Goal: Transaction & Acquisition: Purchase product/service

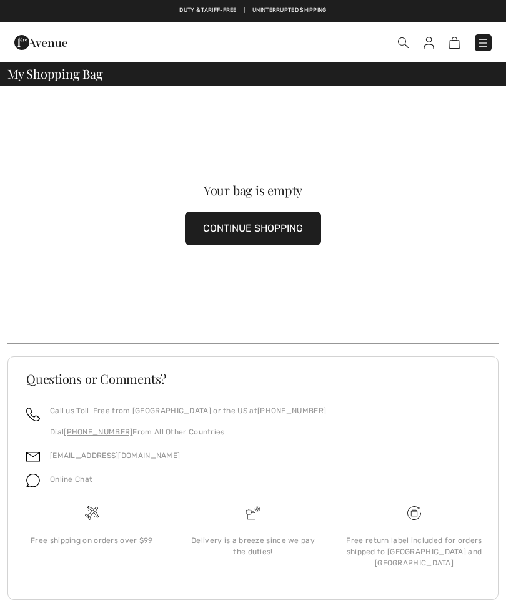
click at [254, 228] on button "CONTINUE SHOPPING" at bounding box center [253, 229] width 136 height 34
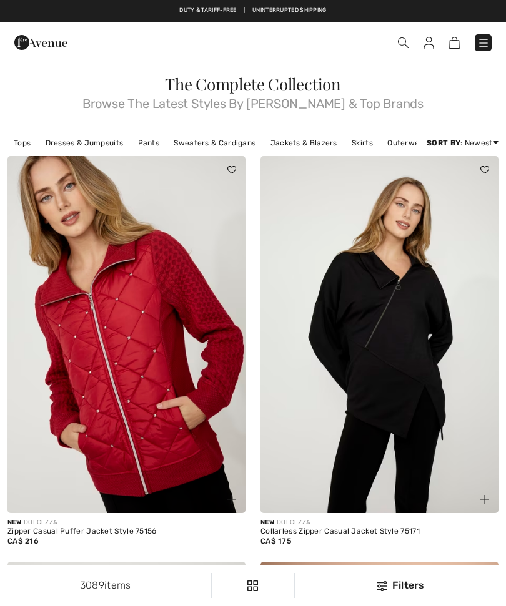
checkbox input "true"
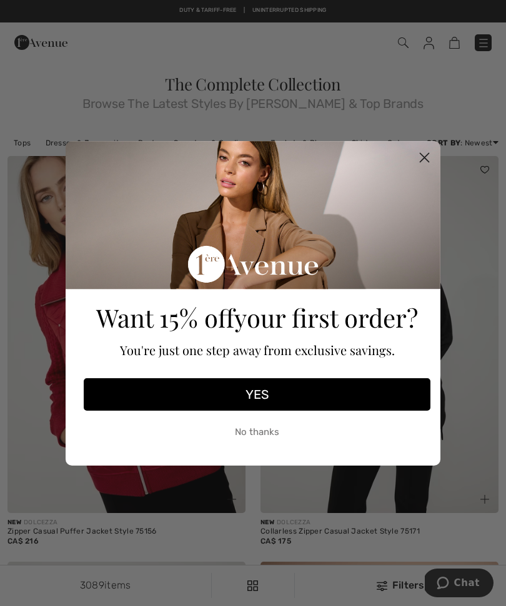
click at [417, 159] on circle "Close dialog" at bounding box center [424, 157] width 21 height 21
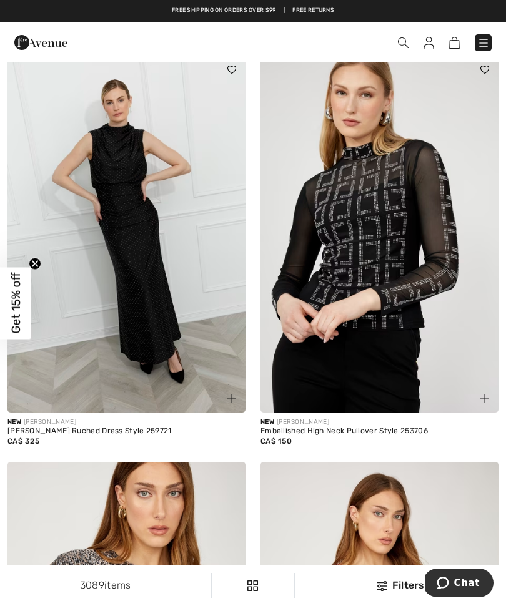
scroll to position [6116, 0]
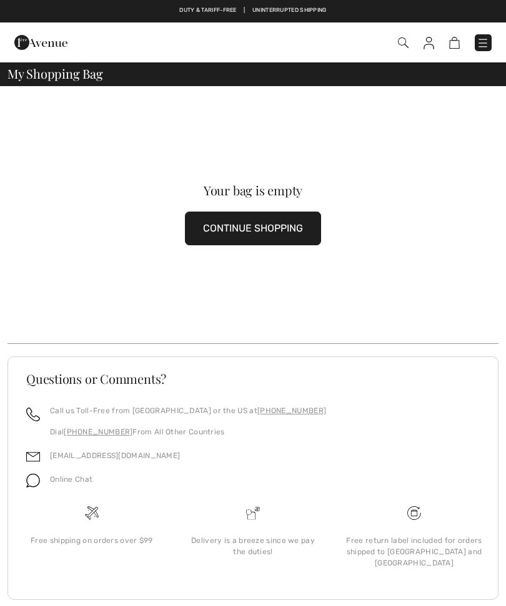
click at [481, 44] on img at bounding box center [482, 43] width 12 height 12
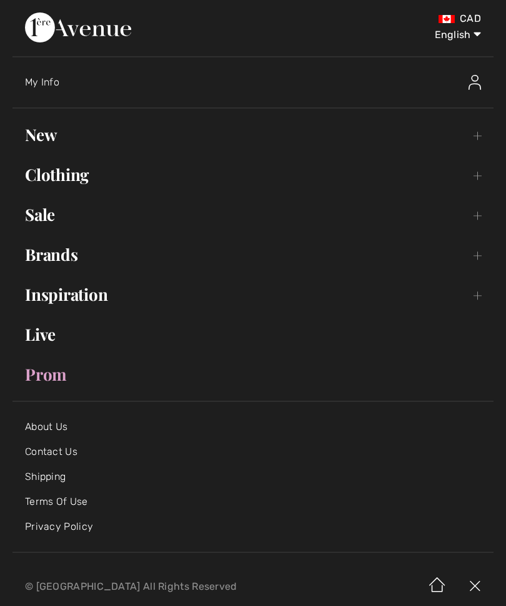
click at [183, 211] on link "Sale Toggle submenu" at bounding box center [252, 214] width 481 height 27
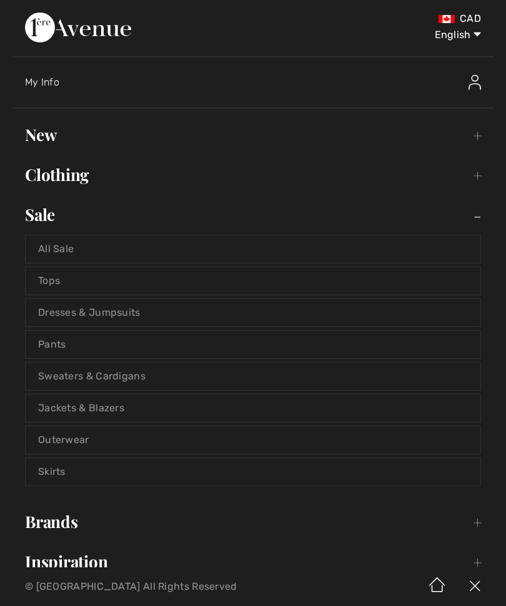
click at [64, 242] on link "All Sale" at bounding box center [253, 248] width 454 height 27
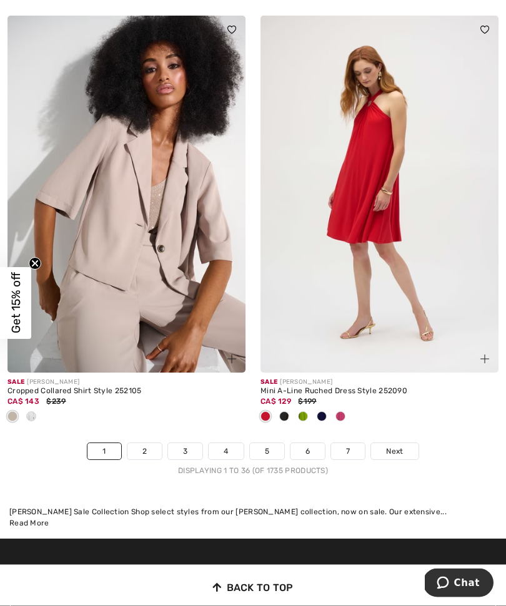
scroll to position [7298, 0]
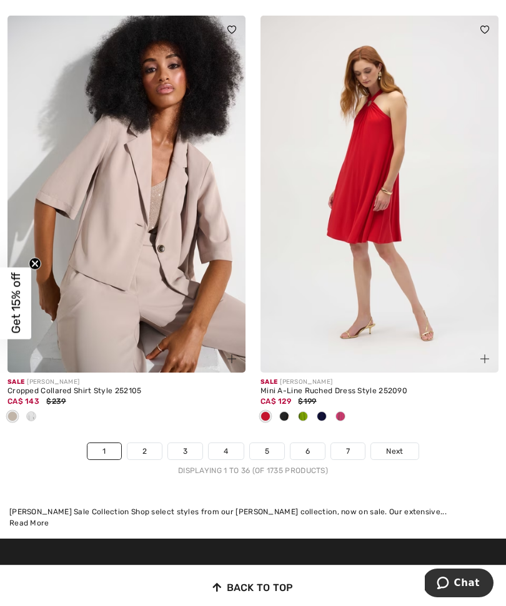
click at [406, 443] on link "Next" at bounding box center [394, 451] width 47 height 16
click at [403, 446] on span "Next" at bounding box center [394, 451] width 17 height 11
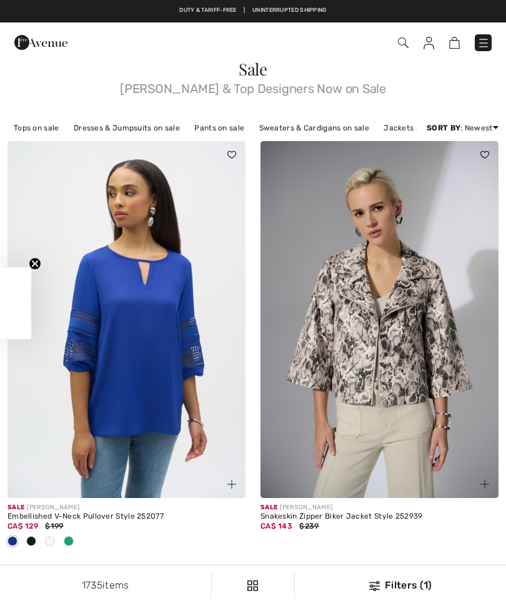
checkbox input "true"
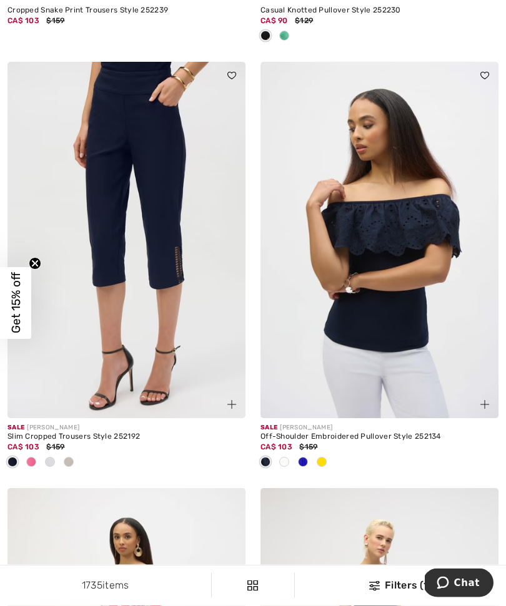
scroll to position [3961, 0]
click at [34, 457] on span at bounding box center [31, 462] width 10 height 10
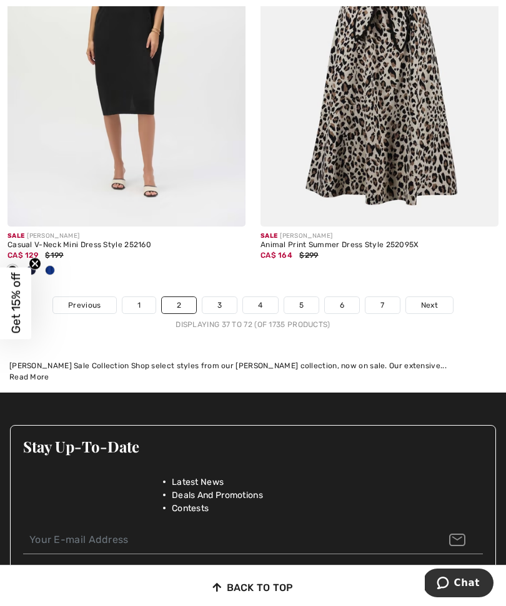
scroll to position [7656, 0]
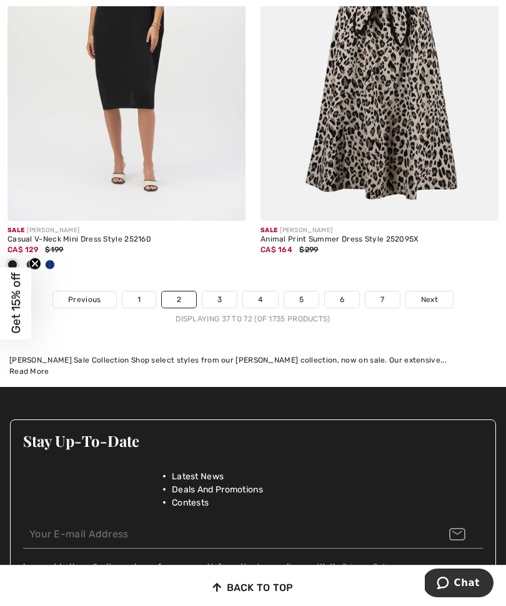
click at [435, 294] on span "Next" at bounding box center [429, 299] width 17 height 11
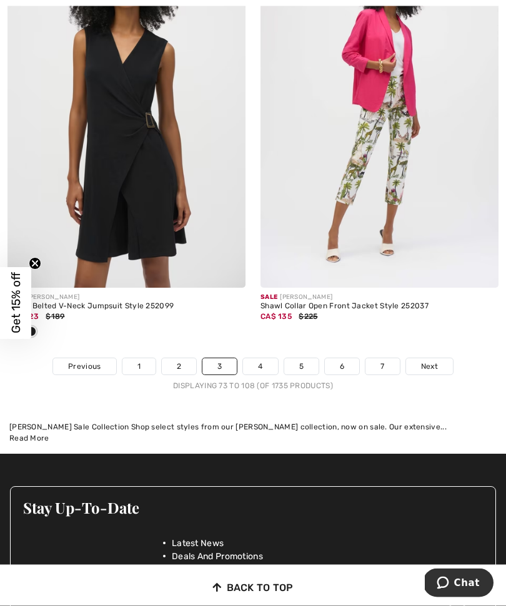
scroll to position [7527, 0]
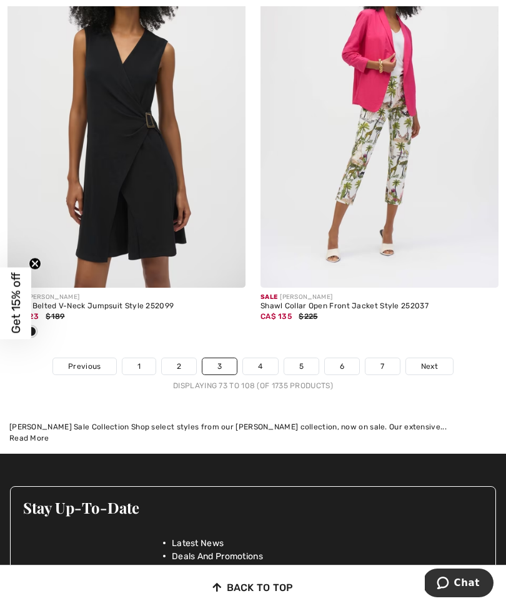
click at [436, 361] on span "Next" at bounding box center [429, 366] width 17 height 11
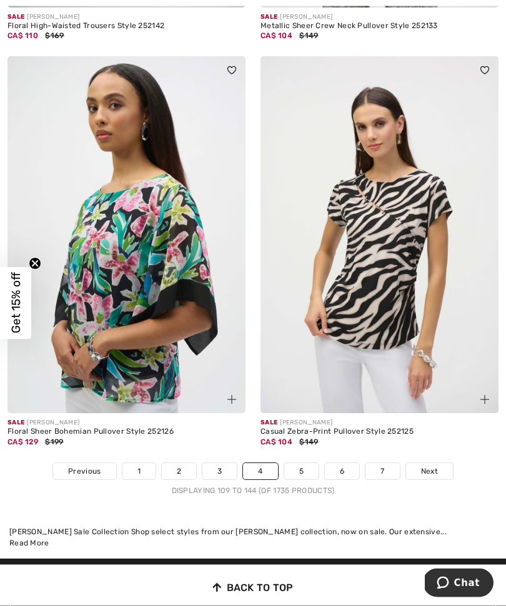
scroll to position [7320, 0]
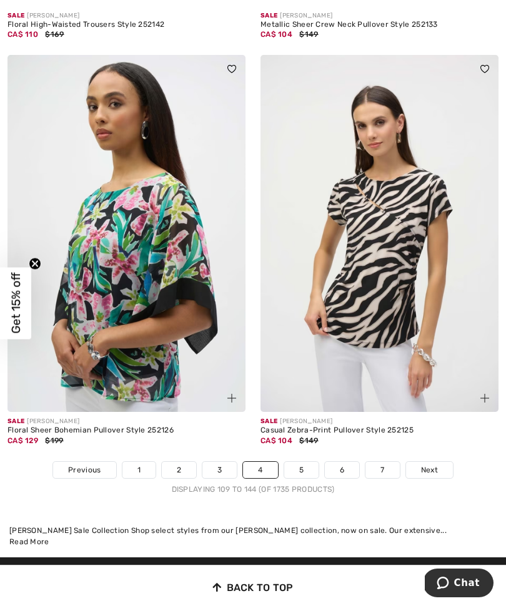
click at [437, 462] on link "Next" at bounding box center [429, 470] width 47 height 16
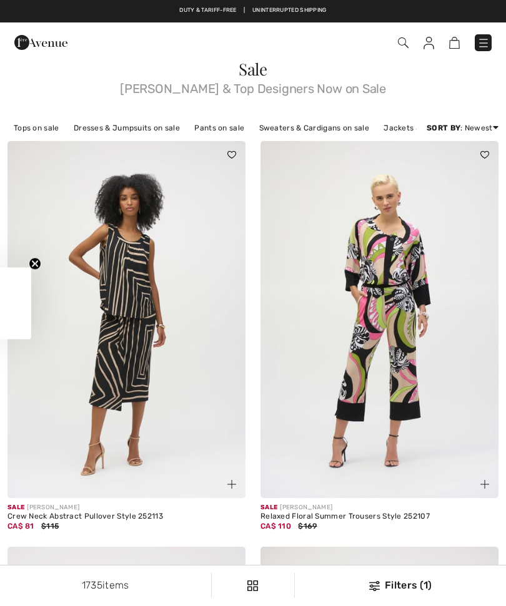
scroll to position [7, 0]
checkbox input "true"
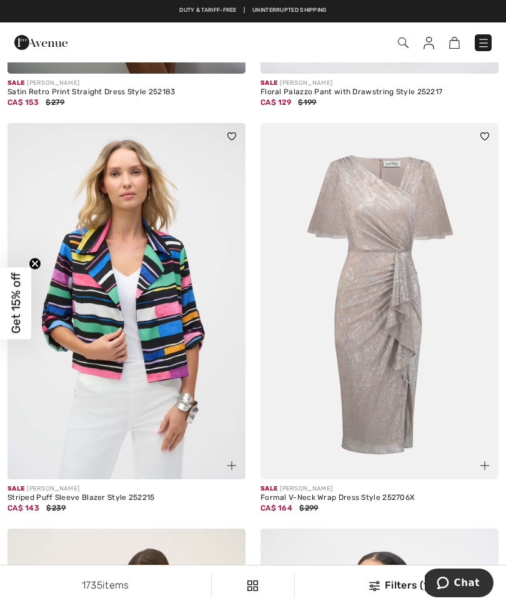
scroll to position [3411, 0]
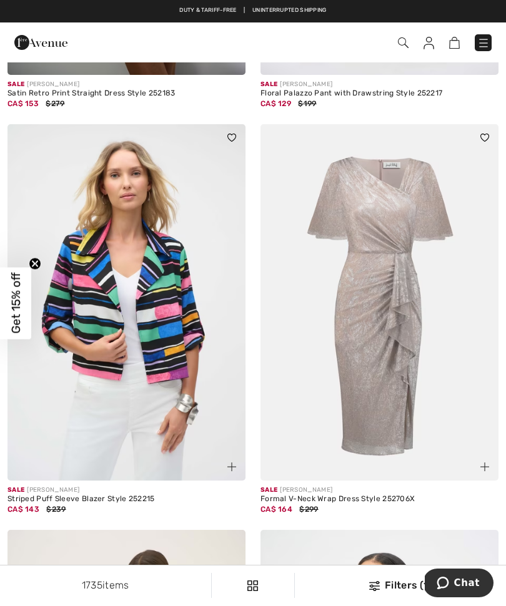
click at [230, 134] on img at bounding box center [231, 137] width 9 height 7
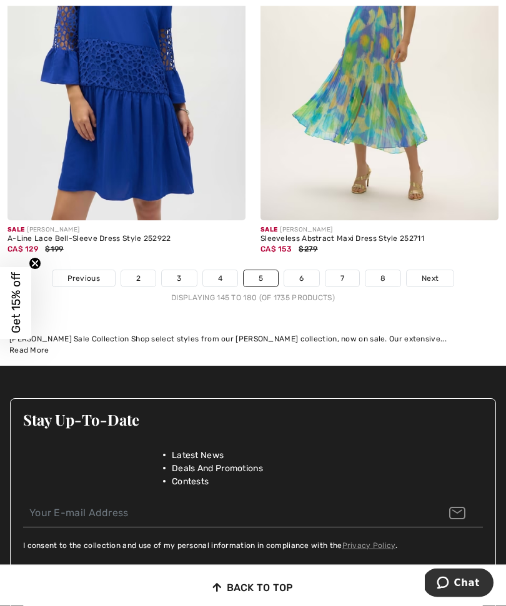
scroll to position [7471, 0]
click at [434, 273] on span "Next" at bounding box center [429, 278] width 17 height 11
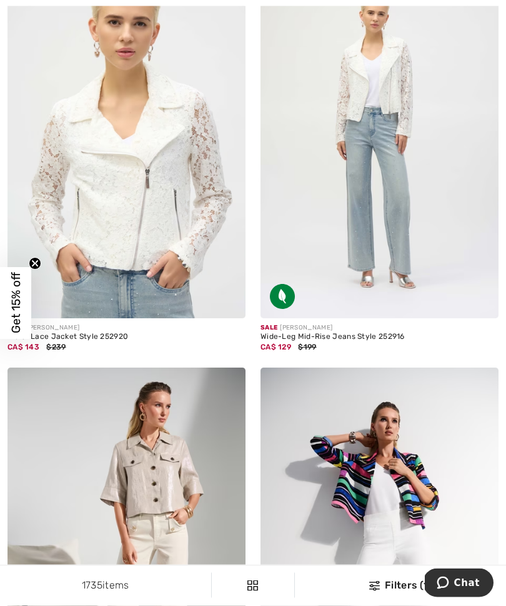
scroll to position [1397, 0]
click at [156, 218] on img at bounding box center [126, 140] width 238 height 357
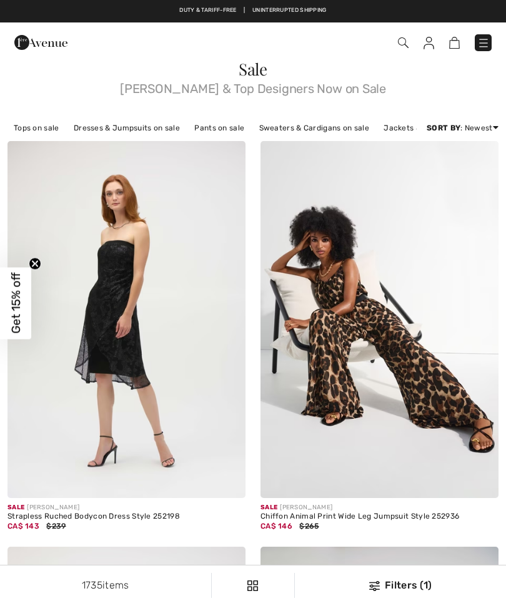
checkbox input "true"
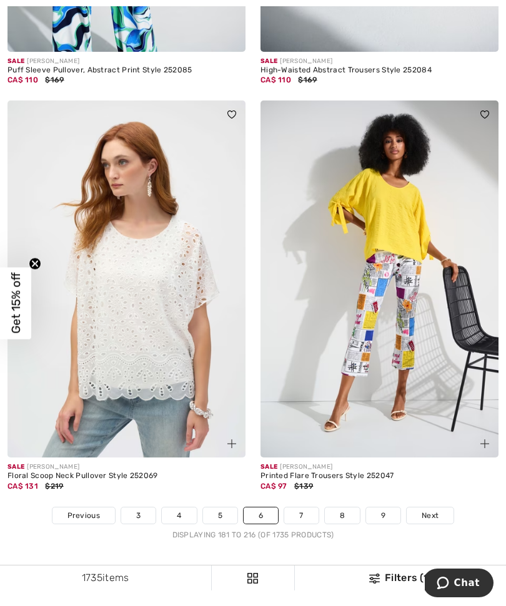
scroll to position [7130, 0]
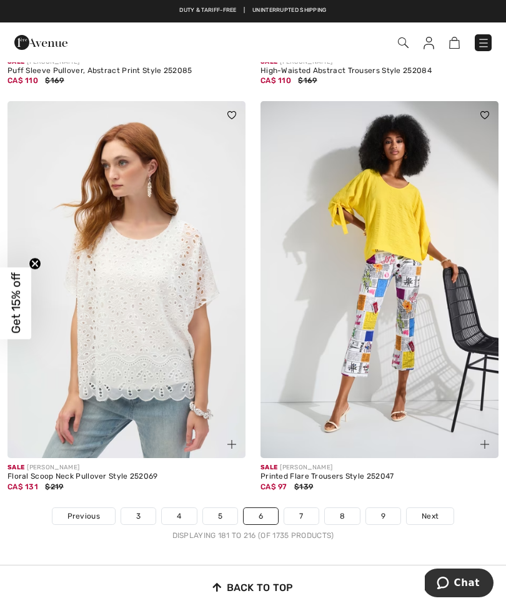
click at [431, 508] on link "Next" at bounding box center [429, 516] width 47 height 16
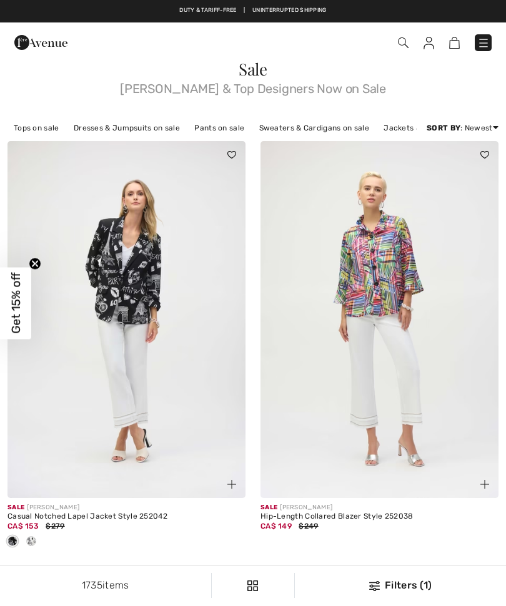
checkbox input "true"
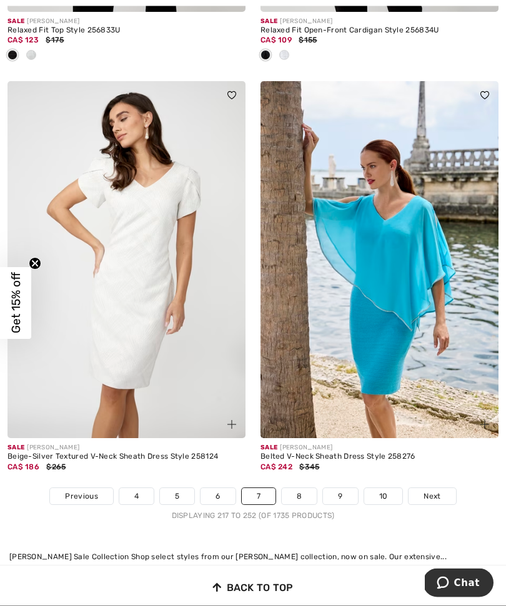
scroll to position [7377, 0]
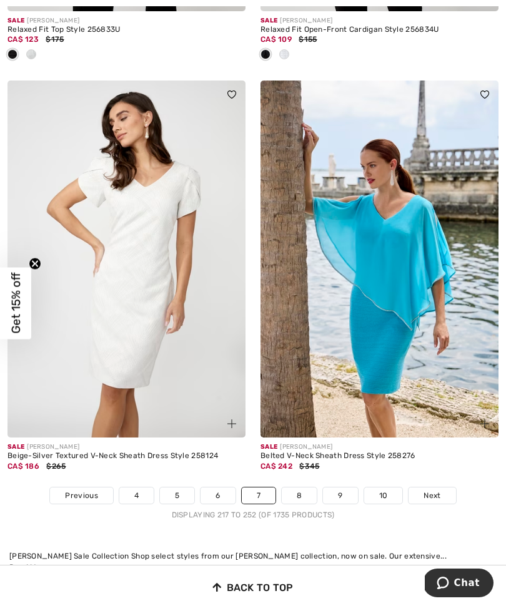
click at [441, 487] on link "Next" at bounding box center [431, 495] width 47 height 16
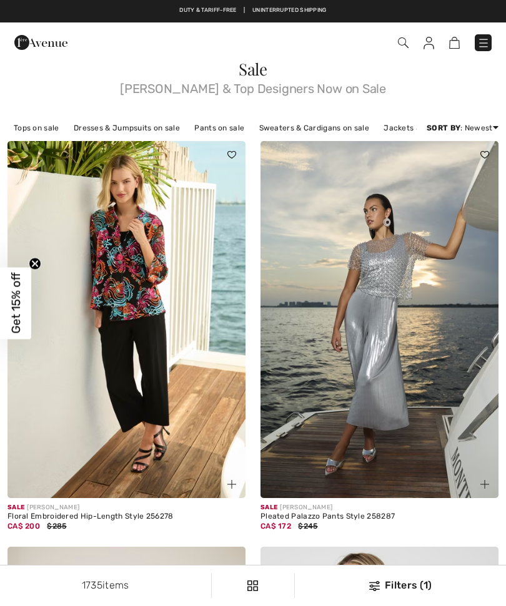
checkbox input "true"
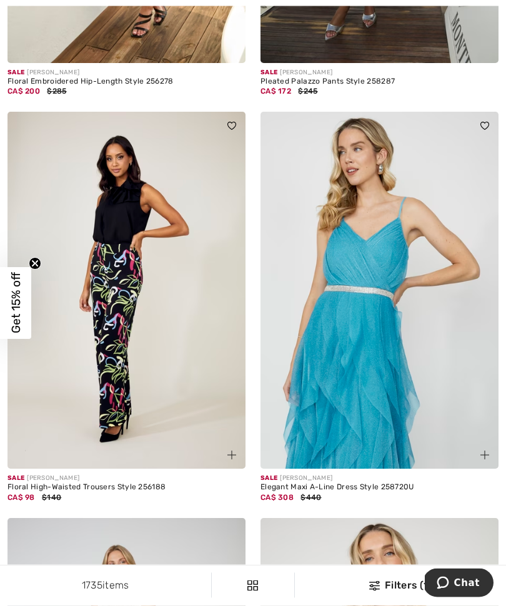
scroll to position [436, 0]
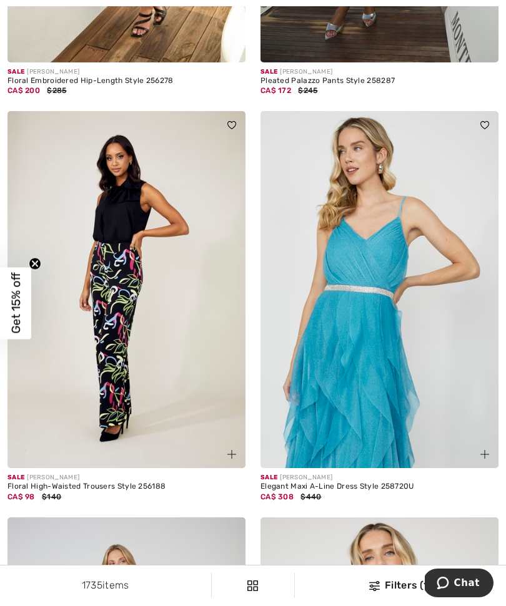
click at [119, 314] on img at bounding box center [126, 289] width 238 height 357
click at [134, 238] on img at bounding box center [126, 289] width 238 height 357
click at [103, 482] on div "Floral High-Waisted Trousers Style 256188" at bounding box center [126, 486] width 238 height 9
click at [108, 424] on img at bounding box center [126, 289] width 238 height 357
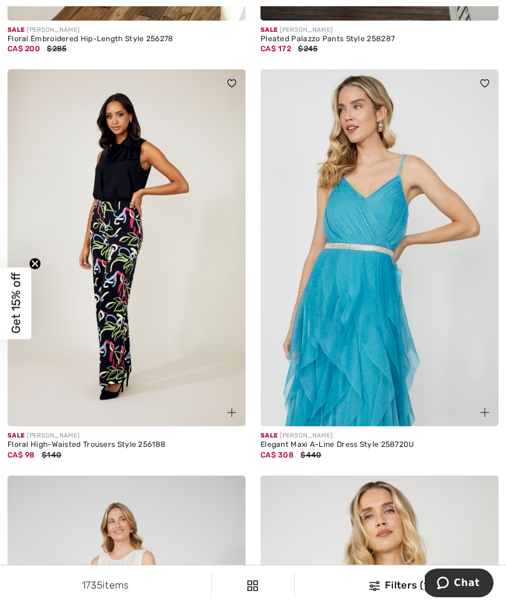
click at [127, 295] on img at bounding box center [126, 247] width 238 height 357
click at [232, 409] on img at bounding box center [231, 412] width 9 height 9
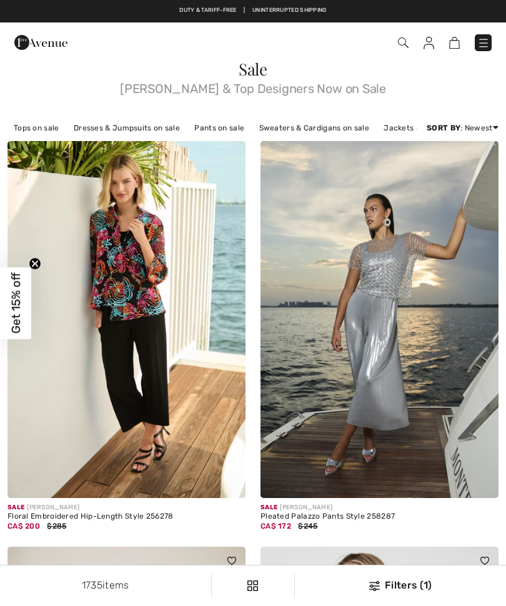
checkbox input "true"
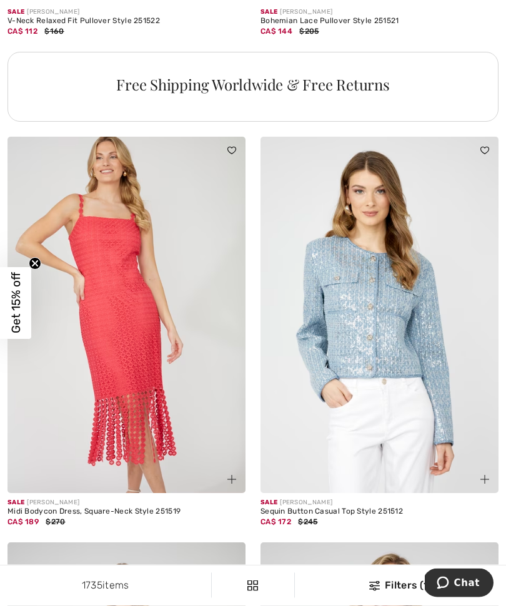
scroll to position [2525, 0]
click at [389, 328] on img at bounding box center [379, 315] width 238 height 357
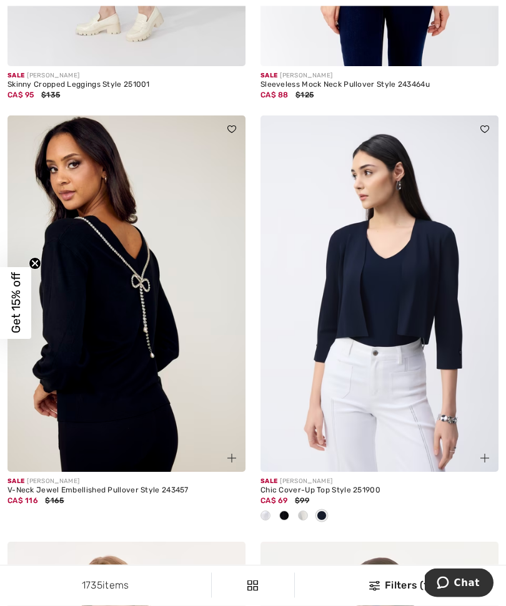
scroll to position [3764, 0]
click at [236, 451] on span at bounding box center [231, 458] width 15 height 15
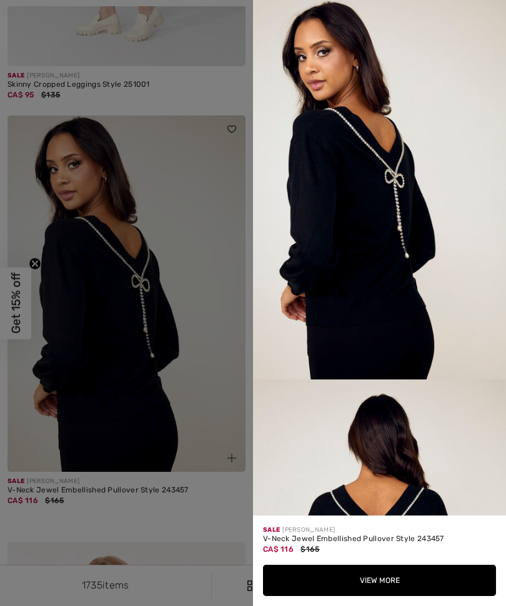
scroll to position [0, 0]
click at [396, 596] on button "View More" at bounding box center [379, 580] width 233 height 31
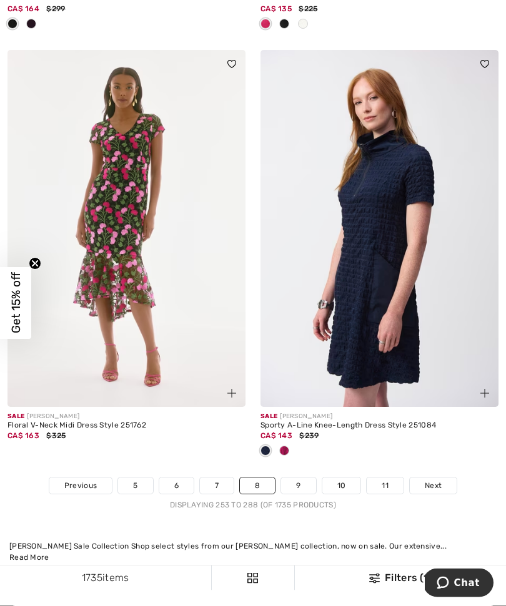
scroll to position [7329, 0]
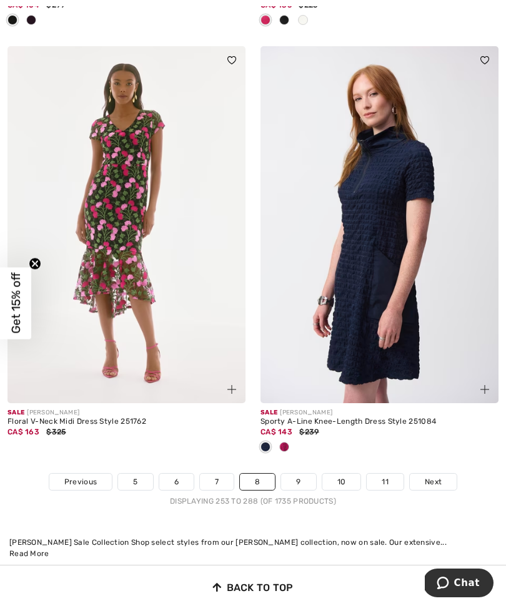
click at [442, 474] on link "Next" at bounding box center [432, 482] width 47 height 16
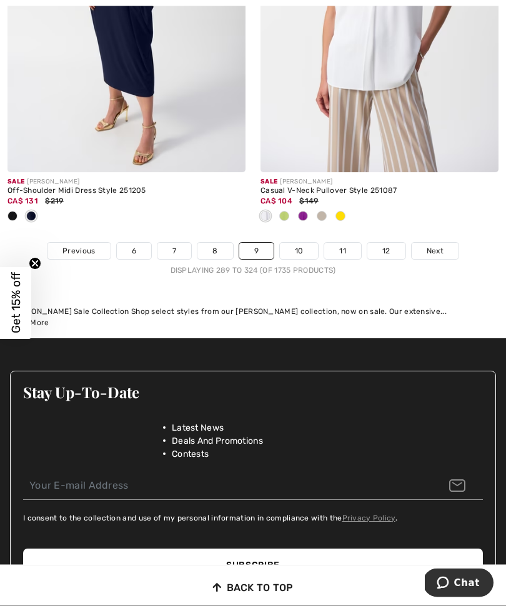
scroll to position [7725, 0]
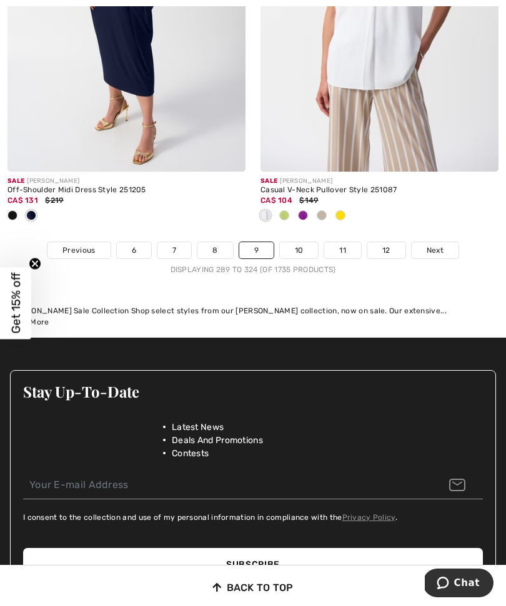
click at [442, 245] on span "Next" at bounding box center [434, 250] width 17 height 11
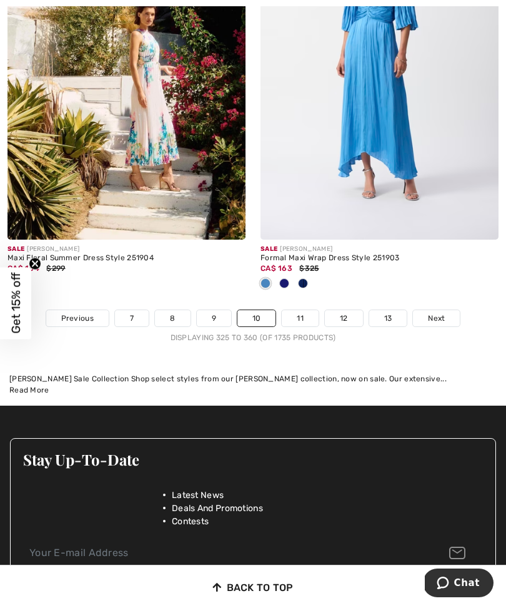
scroll to position [7576, 0]
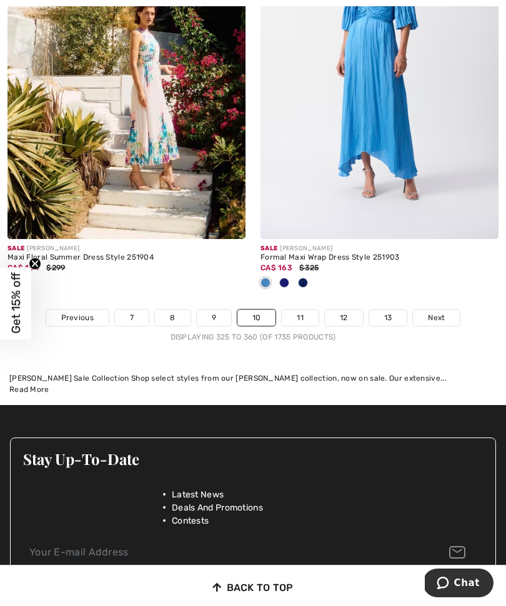
click at [158, 102] on img at bounding box center [126, 60] width 238 height 357
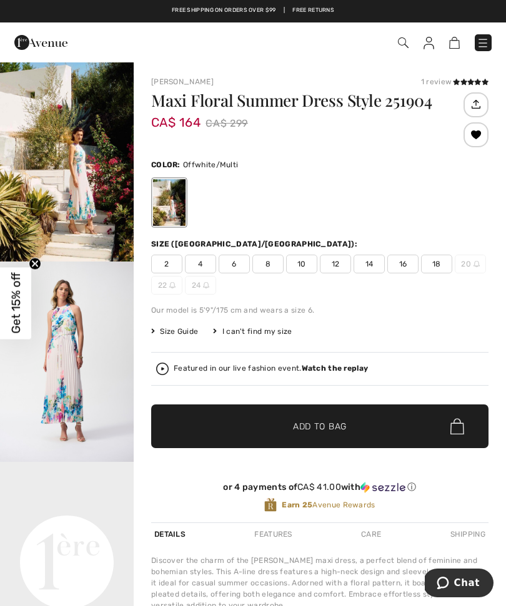
click at [409, 262] on span "16" at bounding box center [402, 264] width 31 height 19
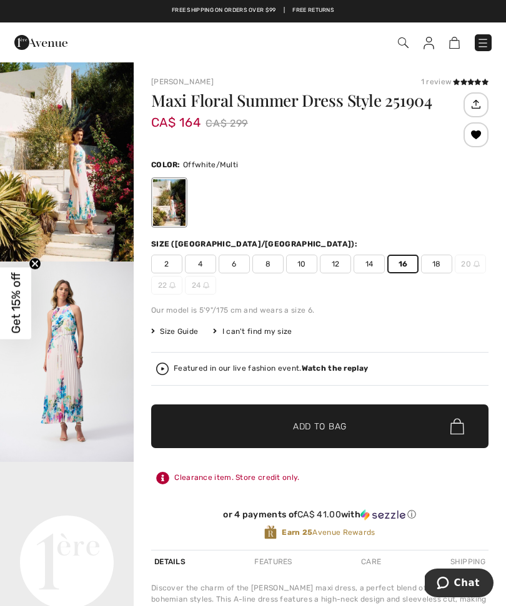
click at [480, 139] on div at bounding box center [475, 134] width 25 height 25
click at [481, 138] on div "Removed from Wishlist" at bounding box center [475, 134] width 25 height 25
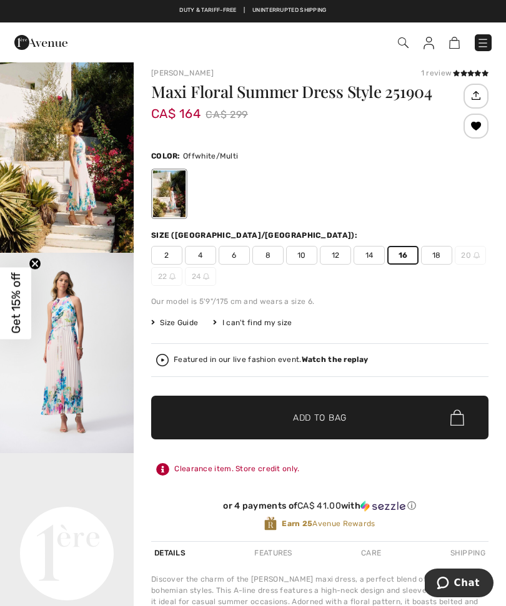
scroll to position [11, 0]
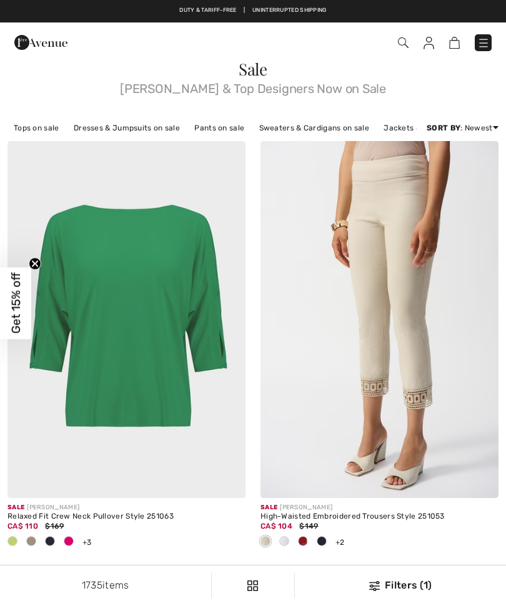
checkbox input "true"
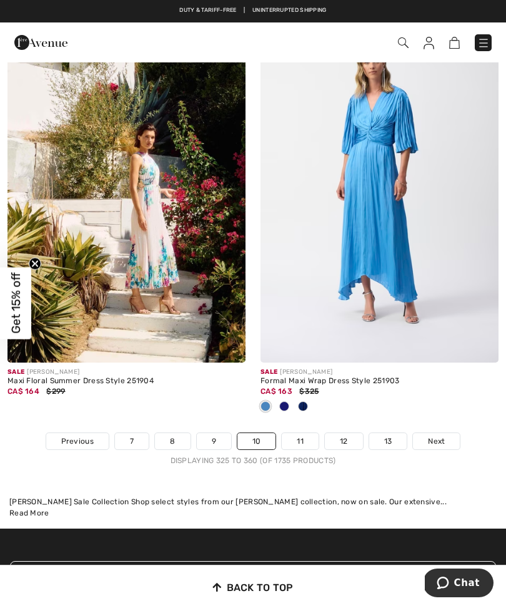
scroll to position [7454, 0]
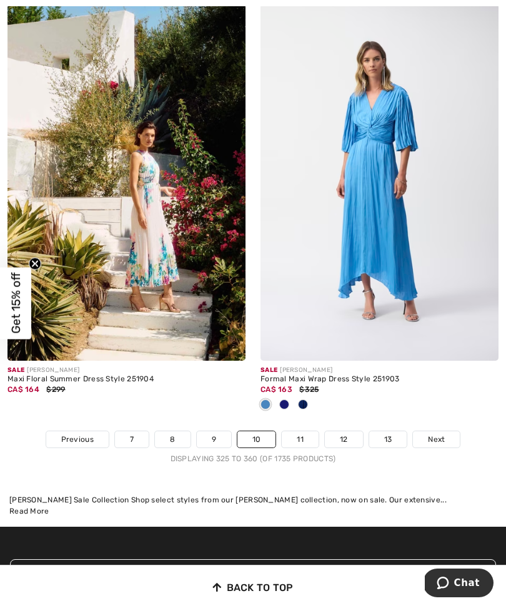
click at [428, 434] on span "Next" at bounding box center [436, 439] width 17 height 11
click at [435, 434] on span "Next" at bounding box center [436, 439] width 17 height 11
click at [436, 434] on span "Next" at bounding box center [436, 439] width 17 height 11
click at [442, 434] on span "Next" at bounding box center [436, 439] width 17 height 11
click at [441, 434] on span "Next" at bounding box center [436, 439] width 17 height 11
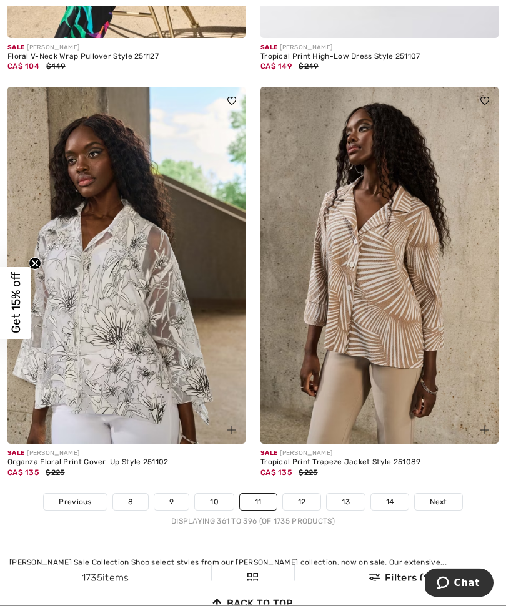
scroll to position [7166, 0]
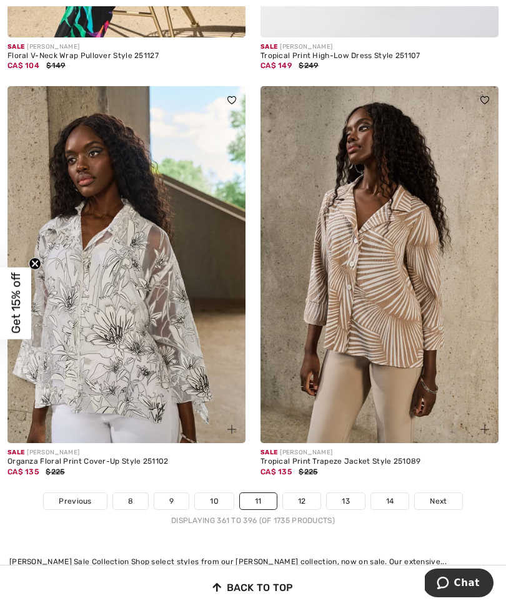
click at [433, 496] on span "Next" at bounding box center [437, 501] width 17 height 11
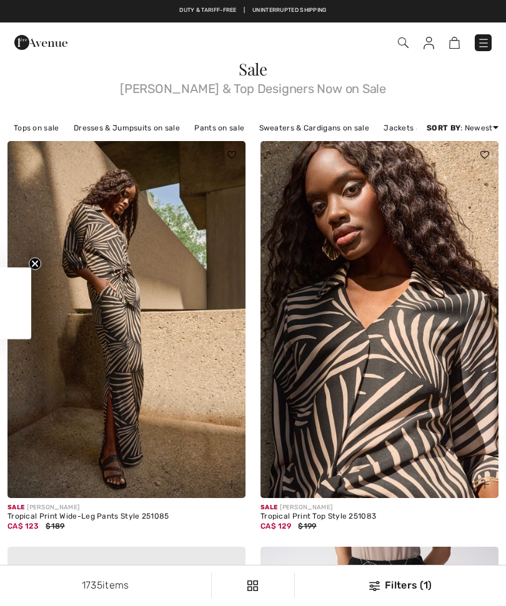
checkbox input "true"
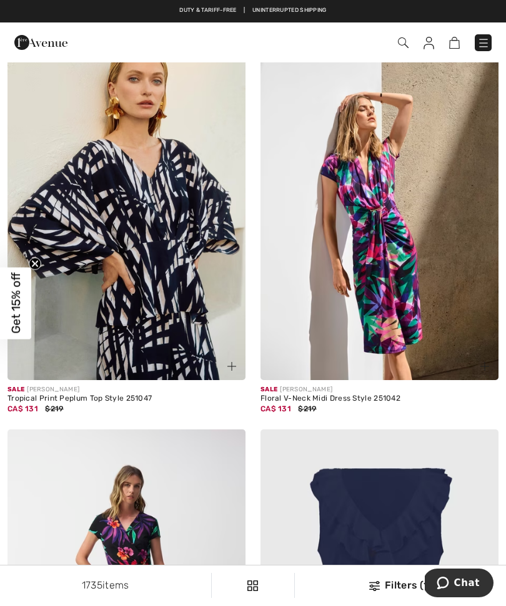
scroll to position [1349, 0]
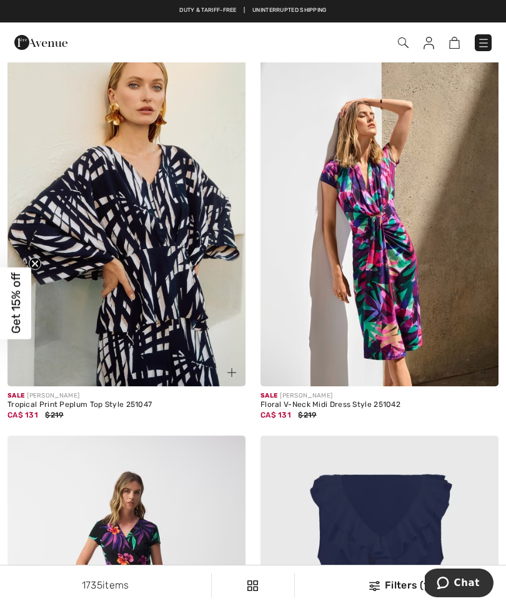
click at [482, 375] on img at bounding box center [484, 372] width 9 height 9
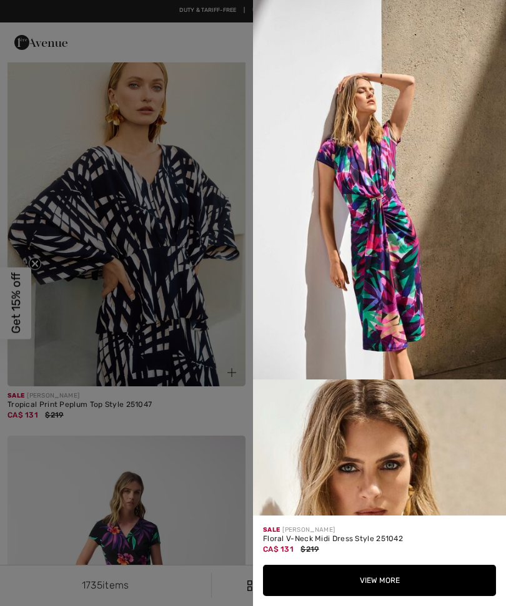
click at [444, 306] on div "Your browser does not support the video tag." at bounding box center [379, 258] width 253 height 516
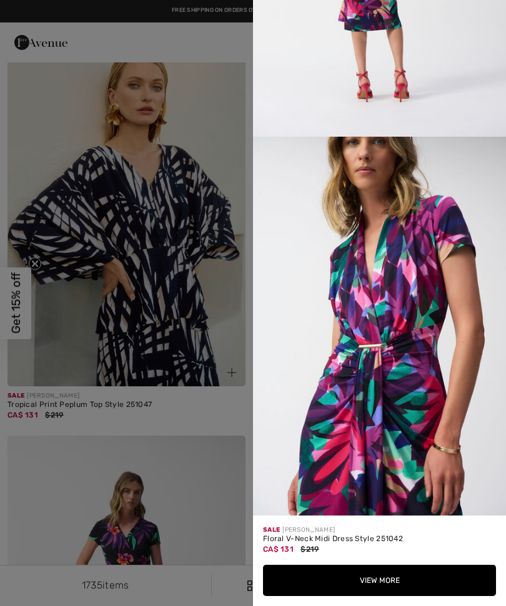
scroll to position [1449, 0]
click at [370, 580] on button "View More" at bounding box center [379, 580] width 233 height 31
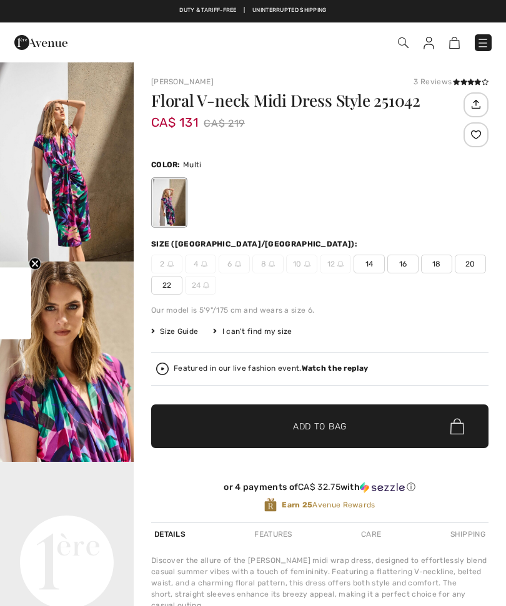
checkbox input "true"
click at [84, 203] on img "1 / 7" at bounding box center [67, 161] width 134 height 200
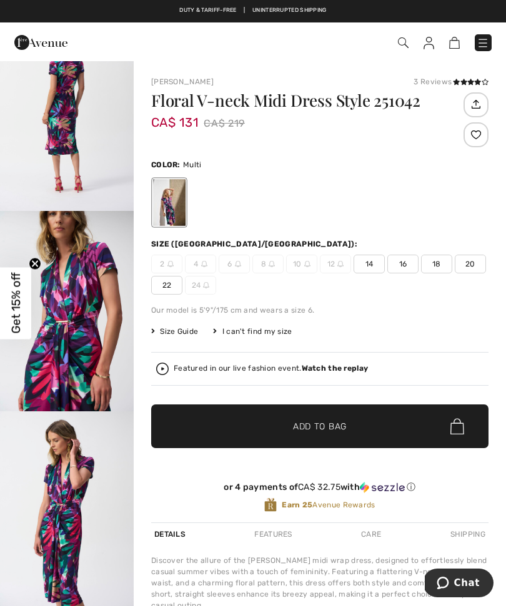
scroll to position [669, 0]
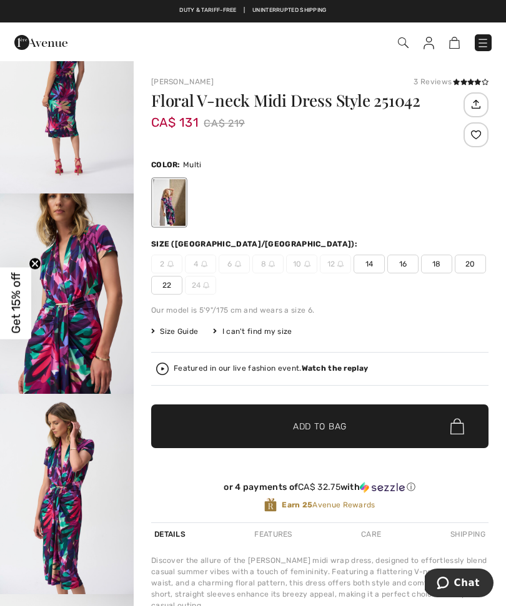
click at [81, 361] on img "4 / 7" at bounding box center [67, 293] width 134 height 200
